Goal: Find specific page/section: Find specific page/section

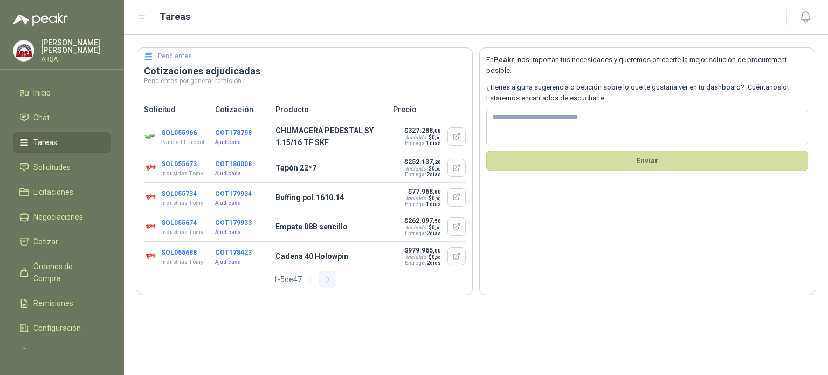
click at [328, 280] on icon "button" at bounding box center [327, 279] width 9 height 9
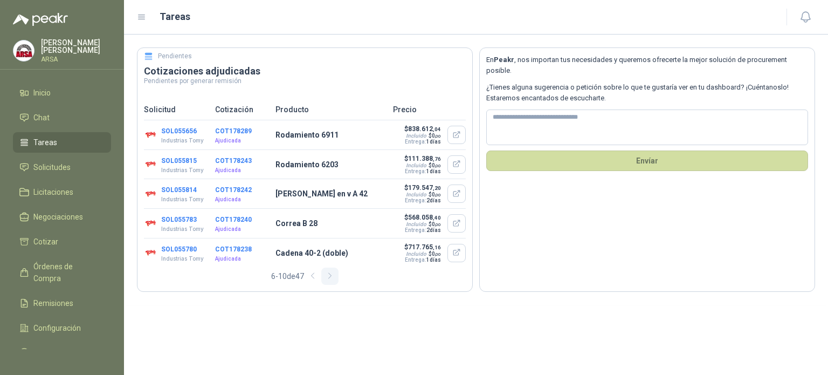
click at [328, 280] on icon "button" at bounding box center [329, 275] width 9 height 9
click at [329, 280] on icon "button" at bounding box center [332, 275] width 9 height 9
click at [330, 279] on icon "button" at bounding box center [332, 275] width 9 height 9
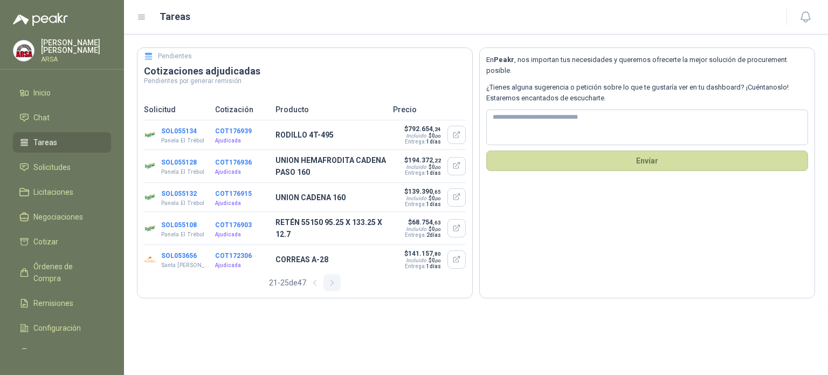
click at [330, 278] on icon "button" at bounding box center [332, 282] width 9 height 9
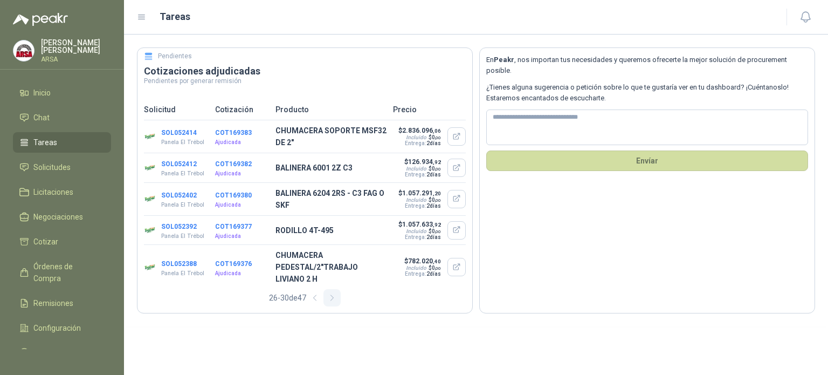
click at [331, 297] on icon "button" at bounding box center [332, 297] width 9 height 9
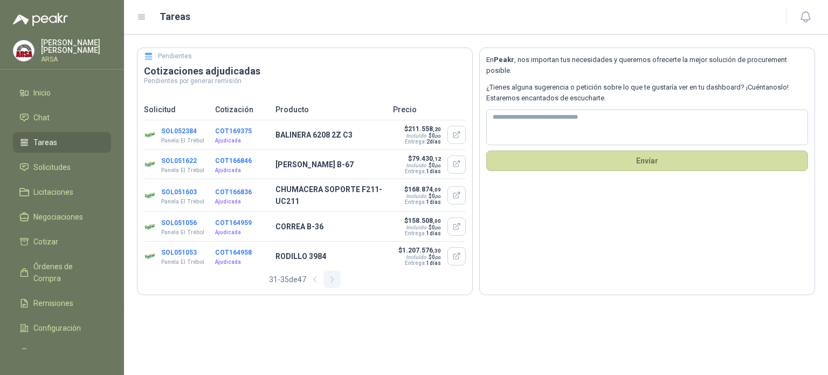
click at [331, 297] on section "Pendientes Cotizaciones adjudicadas Pendientes por generar remisión Solicitud C…" at bounding box center [476, 170] width 704 height 273
click at [332, 285] on button "button" at bounding box center [331, 279] width 17 height 17
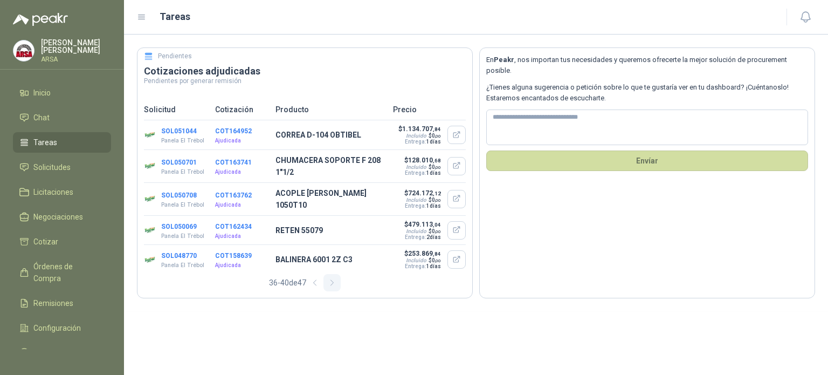
click at [332, 283] on icon "button" at bounding box center [332, 282] width 9 height 9
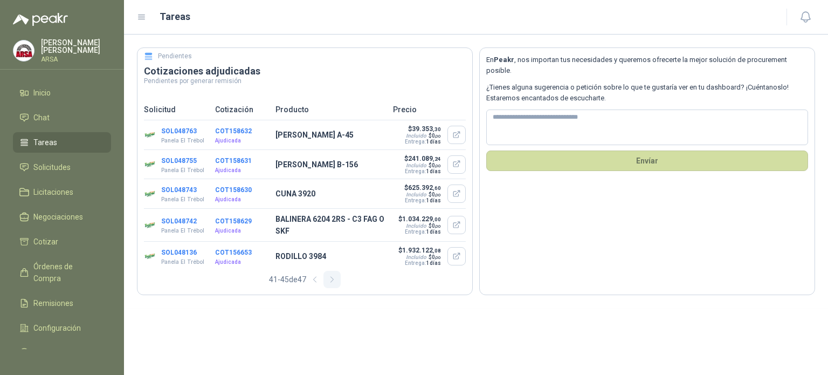
click at [332, 283] on icon "button" at bounding box center [332, 279] width 9 height 9
